Goal: Information Seeking & Learning: Learn about a topic

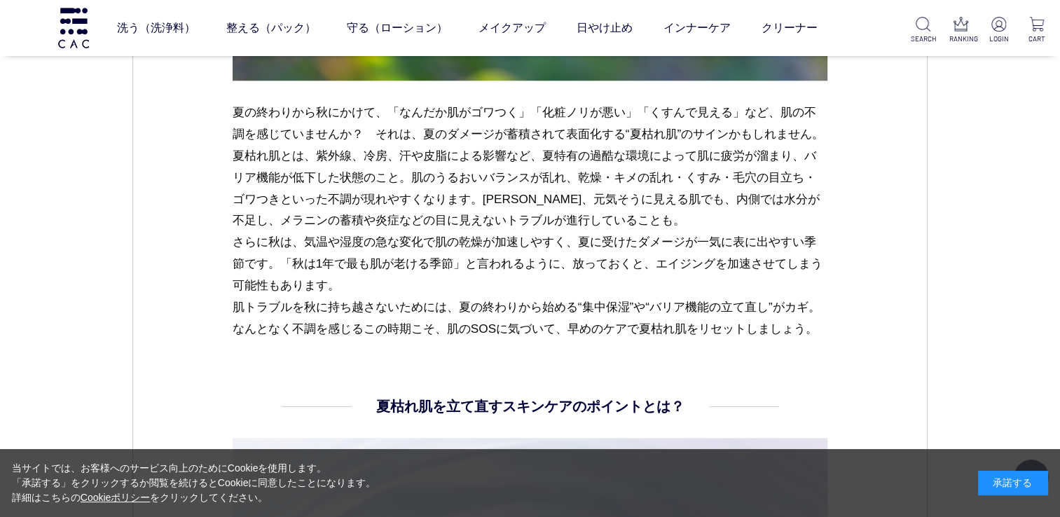
scroll to position [1497, 0]
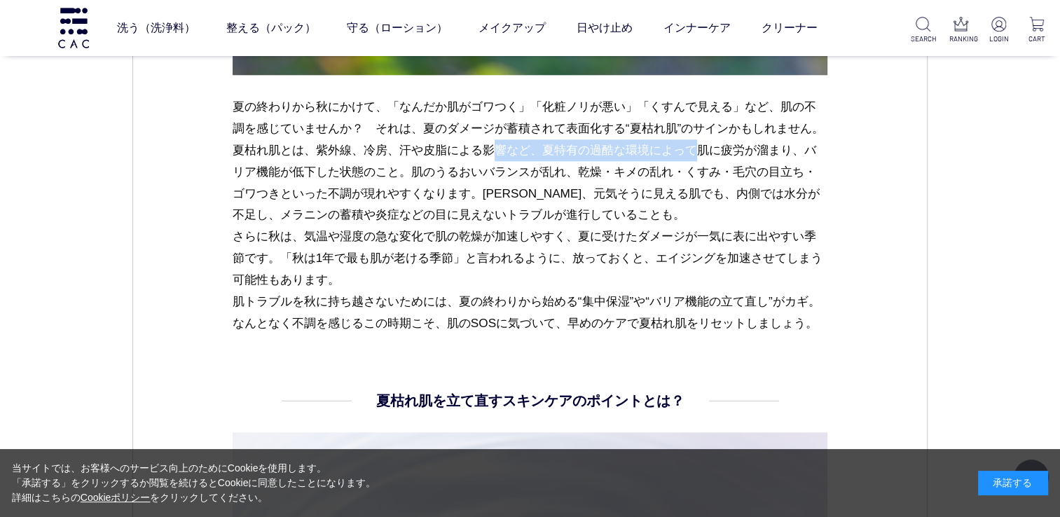
drag, startPoint x: 317, startPoint y: 155, endPoint x: 518, endPoint y: 151, distance: 201.7
click at [518, 151] on p "夏の終わりから秋にかけて、「なんだか肌がゴワつく」「化粧ノリが悪い」「くすんで見える」など、肌の不調を感じていませんか？　それは、夏のダメージが蓄積されて表面…" at bounding box center [530, 215] width 595 height 238
drag, startPoint x: 518, startPoint y: 151, endPoint x: 486, endPoint y: 179, distance: 42.7
click at [486, 179] on p "夏の終わりから秋にかけて、「なんだか肌がゴワつく」「化粧ノリが悪い」「くすんで見える」など、肌の不調を感じていませんか？　それは、夏のダメージが蓄積されて表面…" at bounding box center [530, 215] width 595 height 238
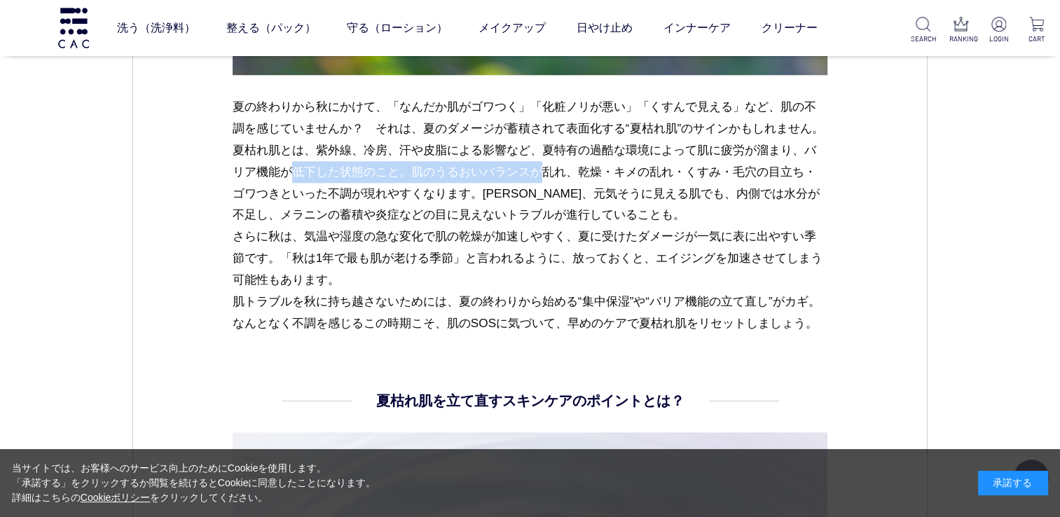
drag, startPoint x: 698, startPoint y: 148, endPoint x: 370, endPoint y: 174, distance: 328.8
click at [370, 174] on p "夏の終わりから秋にかけて、「なんだか肌がゴワつく」「化粧ノリが悪い」「くすんで見える」など、肌の不調を感じていませんか？　それは、夏のダメージが蓄積されて表面…" at bounding box center [530, 215] width 595 height 238
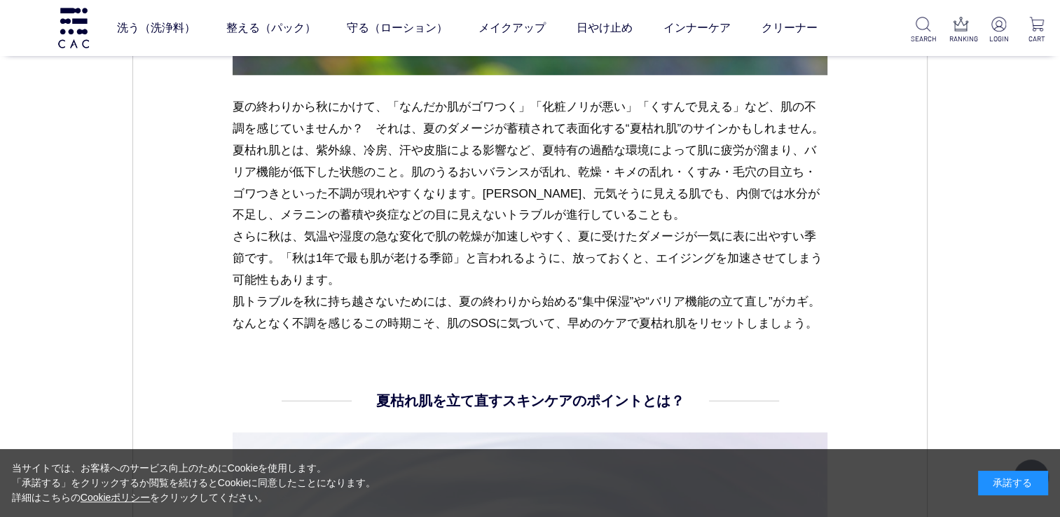
drag, startPoint x: 370, startPoint y: 174, endPoint x: 391, endPoint y: 231, distance: 60.7
click at [391, 231] on p "夏の終わりから秋にかけて、「なんだか肌がゴワつく」「化粧ノリが悪い」「くすんで見える」など、肌の不調を感じていませんか？　それは、夏のダメージが蓄積されて表面…" at bounding box center [530, 215] width 595 height 238
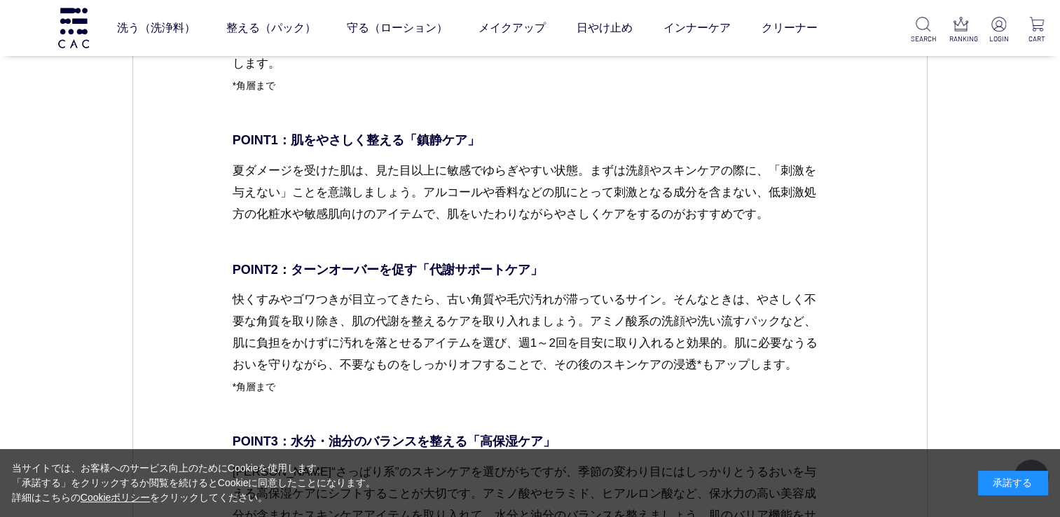
scroll to position [2380, 0]
drag, startPoint x: 759, startPoint y: 214, endPoint x: 827, endPoint y: 215, distance: 67.9
click at [588, 248] on p "夏ダメージを受けた肌は、見た目以上に敏感でゆらぎやすい状態。まずは洗顔やスキンケアの際に、「刺激を与えない」ことを意識しましょう。アルコールや香料などの肌にと…" at bounding box center [530, 204] width 595 height 88
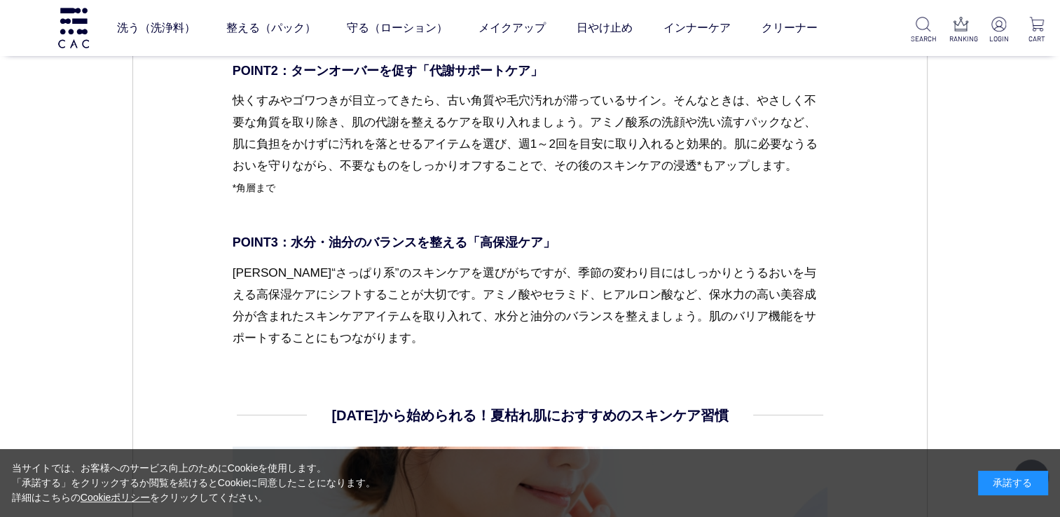
scroll to position [2581, 0]
drag, startPoint x: 434, startPoint y: 314, endPoint x: 625, endPoint y: 310, distance: 190.5
click at [625, 310] on p "[PERSON_NAME]“さっぱり系”のスキンケアを選びがちですが、季節の変わり目にはしっかりとうるおいを与える高保湿ケアにシフトすることが大切です。アミノ…" at bounding box center [530, 304] width 595 height 87
click at [630, 336] on p "[PERSON_NAME]“さっぱり系”のスキンケアを選びがちですが、季節の変わり目にはしっかりとうるおいを与える高保湿ケアにシフトすることが大切です。アミノ…" at bounding box center [530, 304] width 595 height 87
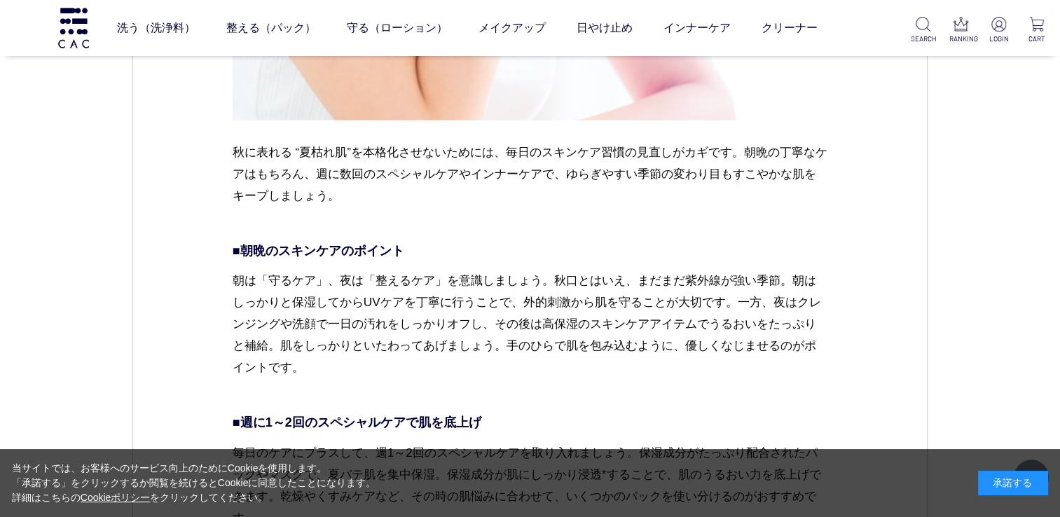
scroll to position [3303, 0]
drag, startPoint x: 287, startPoint y: 321, endPoint x: 408, endPoint y: 321, distance: 120.5
click at [408, 321] on p "朝は「守るケア」、夜は「整えるケア」を意識しましょう。秋口とはいえ、まだまだ紫外線が強い季節。朝はしっかりと保湿してからUVケアを丁寧に行うことで、外的刺激か…" at bounding box center [530, 334] width 595 height 131
drag, startPoint x: 408, startPoint y: 321, endPoint x: 419, endPoint y: 346, distance: 27.6
click at [419, 346] on p "朝は「守るケア」、夜は「整えるケア」を意識しましょう。秋口とはいえ、まだまだ紫外線が強い季節。朝はしっかりと保湿してからUVケアを丁寧に行うことで、外的刺激か…" at bounding box center [530, 334] width 595 height 131
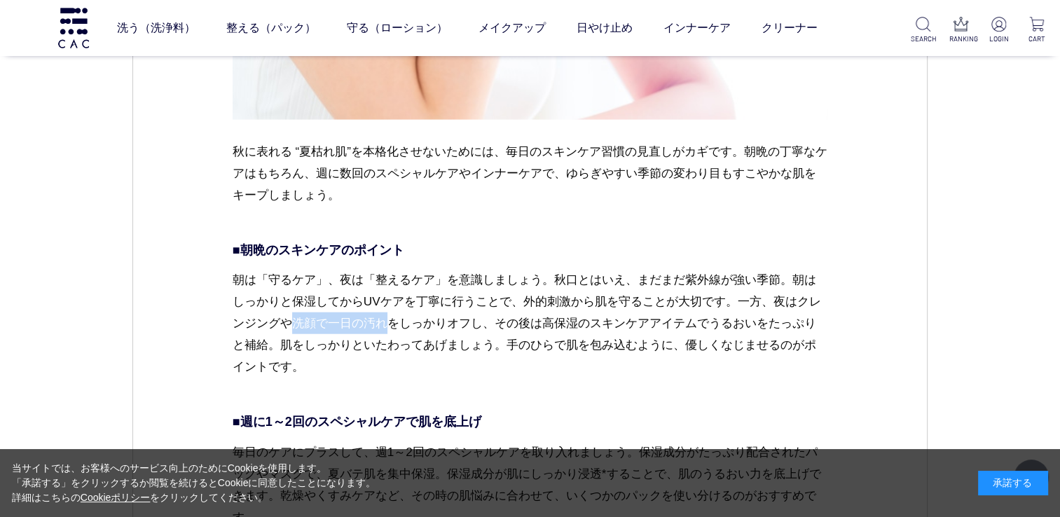
drag, startPoint x: 296, startPoint y: 342, endPoint x: 387, endPoint y: 346, distance: 91.1
click at [387, 346] on p "朝は「守るケア」、夜は「整えるケア」を意識しましょう。秋口とはいえ、まだまだ紫外線が強い季節。朝はしっかりと保湿してからUVケアを丁寧に行うことで、外的刺激か…" at bounding box center [530, 334] width 595 height 131
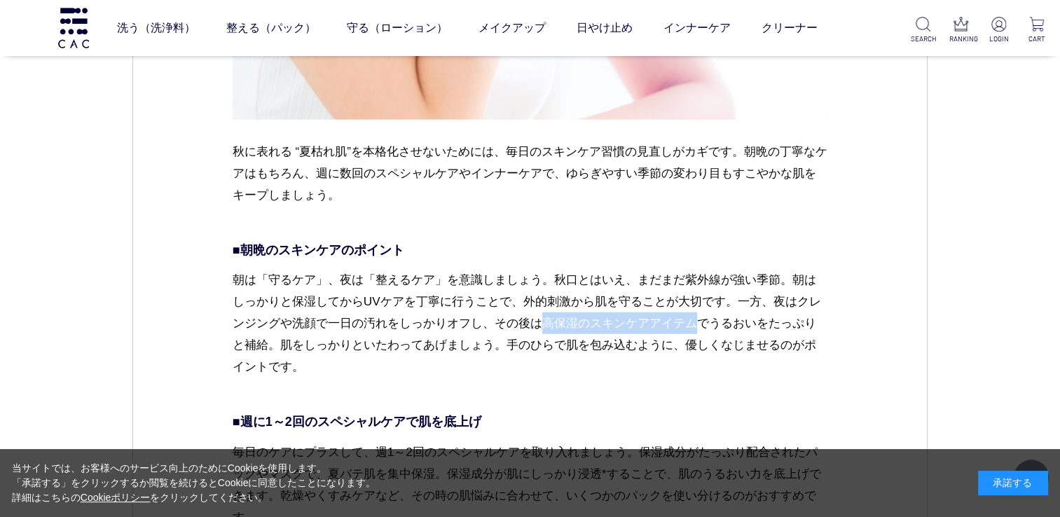
drag, startPoint x: 544, startPoint y: 346, endPoint x: 705, endPoint y: 346, distance: 160.4
click at [705, 346] on p "朝は「守るケア」、夜は「整えるケア」を意識しましょう。秋口とはいえ、まだまだ紫外線が強い季節。朝はしっかりと保湿してからUVケアを丁寧に行うことで、外的刺激か…" at bounding box center [530, 334] width 595 height 131
drag, startPoint x: 705, startPoint y: 346, endPoint x: 656, endPoint y: 363, distance: 51.2
click at [656, 363] on p "朝は「守るケア」、夜は「整えるケア」を意識しましょう。秋口とはいえ、まだまだ紫外線が強い季節。朝はしっかりと保湿してからUVケアを丁寧に行うことで、外的刺激か…" at bounding box center [530, 334] width 595 height 131
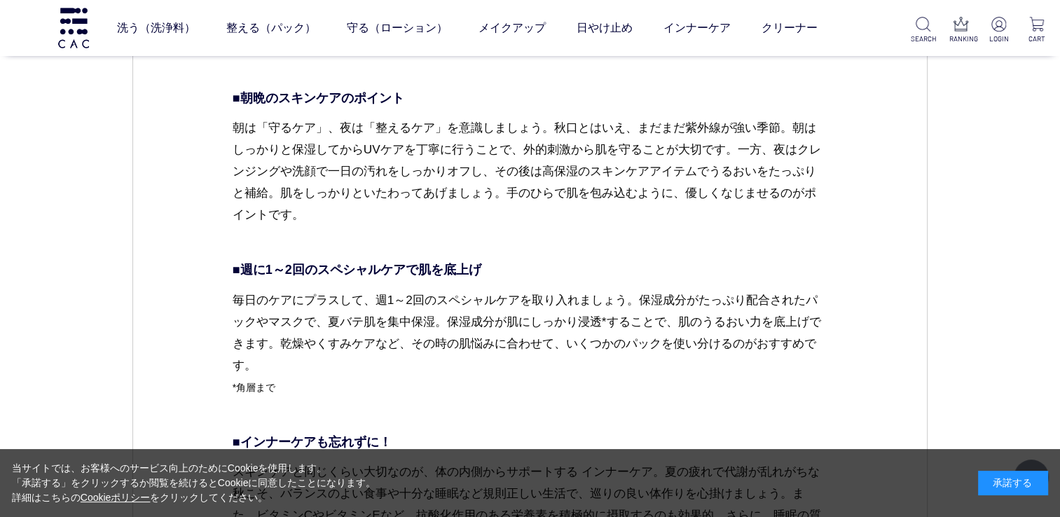
scroll to position [3455, 0]
drag, startPoint x: 289, startPoint y: 360, endPoint x: 408, endPoint y: 362, distance: 119.1
click at [408, 362] on p "毎日のケアにプラスして、週1～2回のスペシャルケアを取り入れましょう。保湿成分がたっぷり配合されたパックやマスクで、夏バテ肌を集中保湿。保湿成分が肌にしっかり…" at bounding box center [530, 354] width 595 height 131
drag, startPoint x: 408, startPoint y: 362, endPoint x: 499, endPoint y: 382, distance: 93.3
click at [499, 382] on p "毎日のケアにプラスして、週1～2回のスペシャルケアを取り入れましょう。保湿成分がたっぷり配合されたパックやマスクで、夏バテ肌を集中保湿。保湿成分が肌にしっかり…" at bounding box center [530, 354] width 595 height 131
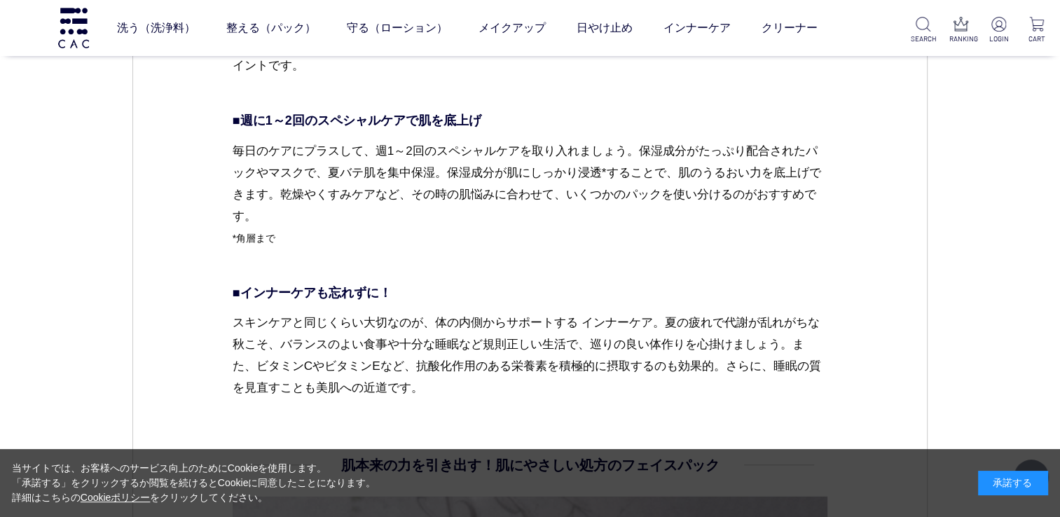
scroll to position [3605, 0]
drag, startPoint x: 401, startPoint y: 368, endPoint x: 574, endPoint y: 362, distance: 173.8
click at [574, 362] on p "スキンケアと同じくらい大切なのが、体の内側からサポートする インナーケア。夏の疲れで代謝が乱れがちな秋こそ、バランスのよい食事や十分な睡眠など規則正しい生活で…" at bounding box center [530, 354] width 595 height 87
drag, startPoint x: 574, startPoint y: 362, endPoint x: 545, endPoint y: 385, distance: 37.4
click at [545, 385] on p "スキンケアと同じくらい大切なのが、体の内側からサポートする インナーケア。夏の疲れで代謝が乱れがちな秋こそ、バランスのよい食事や十分な睡眠など規則正しい生活で…" at bounding box center [530, 354] width 595 height 87
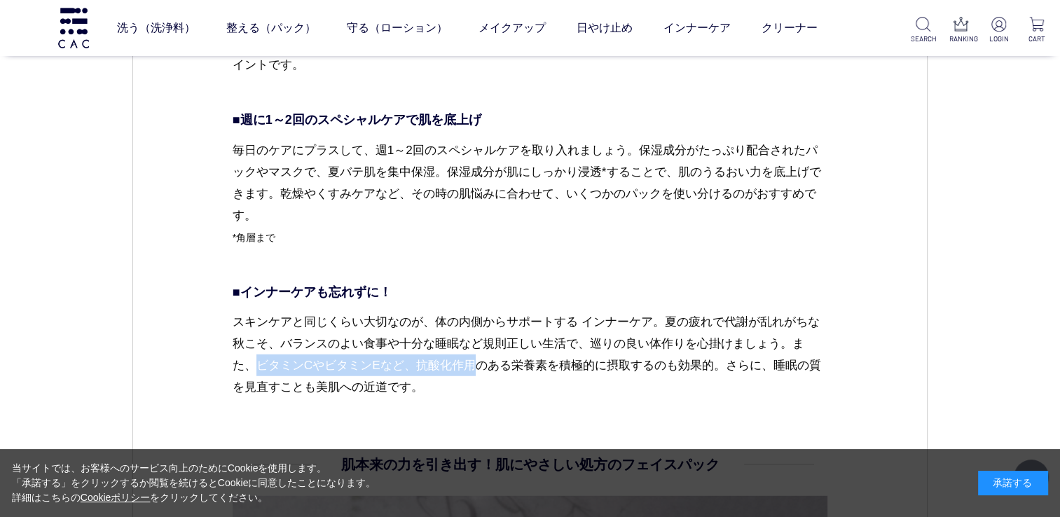
drag, startPoint x: 255, startPoint y: 384, endPoint x: 478, endPoint y: 391, distance: 223.5
click at [478, 391] on p "スキンケアと同じくらい大切なのが、体の内側からサポートする インナーケア。夏の疲れで代謝が乱れがちな秋こそ、バランスのよい食事や十分な睡眠など規則正しい生活で…" at bounding box center [530, 354] width 595 height 87
click at [510, 392] on p "スキンケアと同じくらい大切なのが、体の内側からサポートする インナーケア。夏の疲れで代謝が乱れがちな秋こそ、バランスのよい食事や十分な睡眠など規則正しい生活で…" at bounding box center [530, 354] width 595 height 87
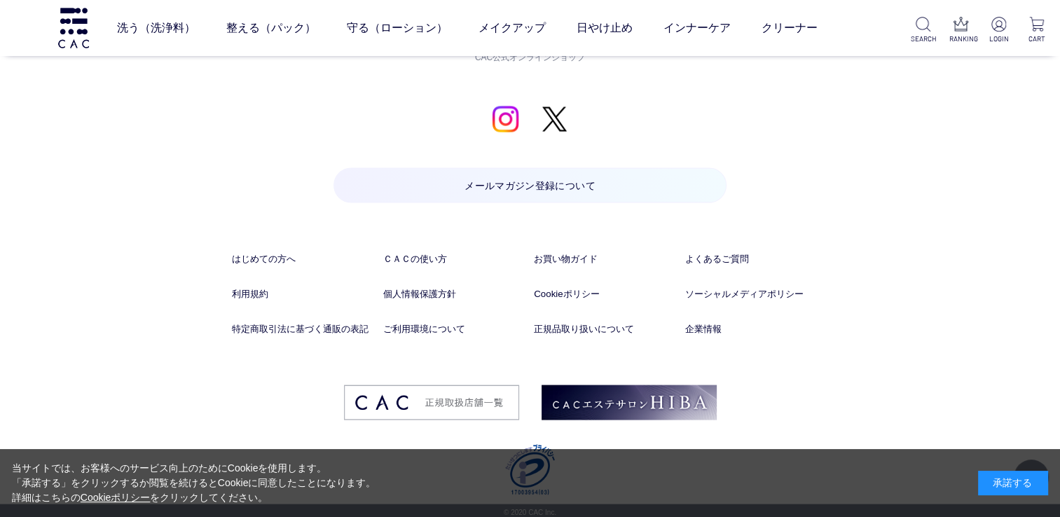
scroll to position [7917, 0]
